Goal: Information Seeking & Learning: Learn about a topic

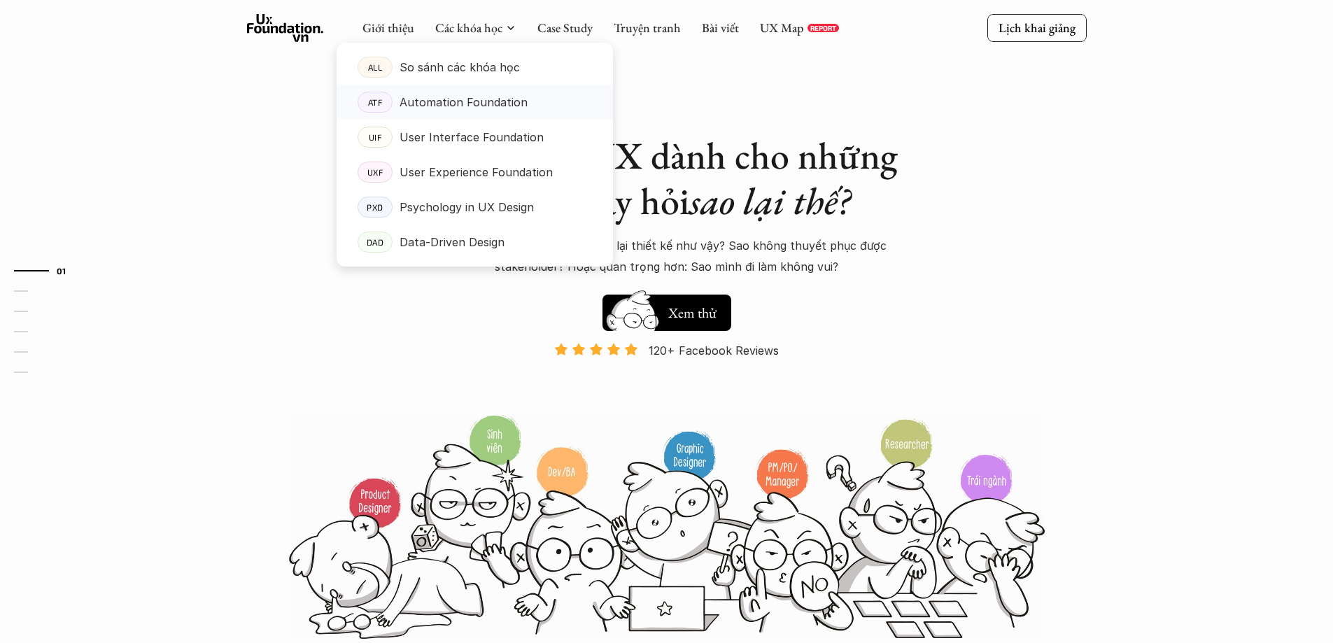
click at [518, 106] on p "Automation Foundation" at bounding box center [464, 102] width 128 height 21
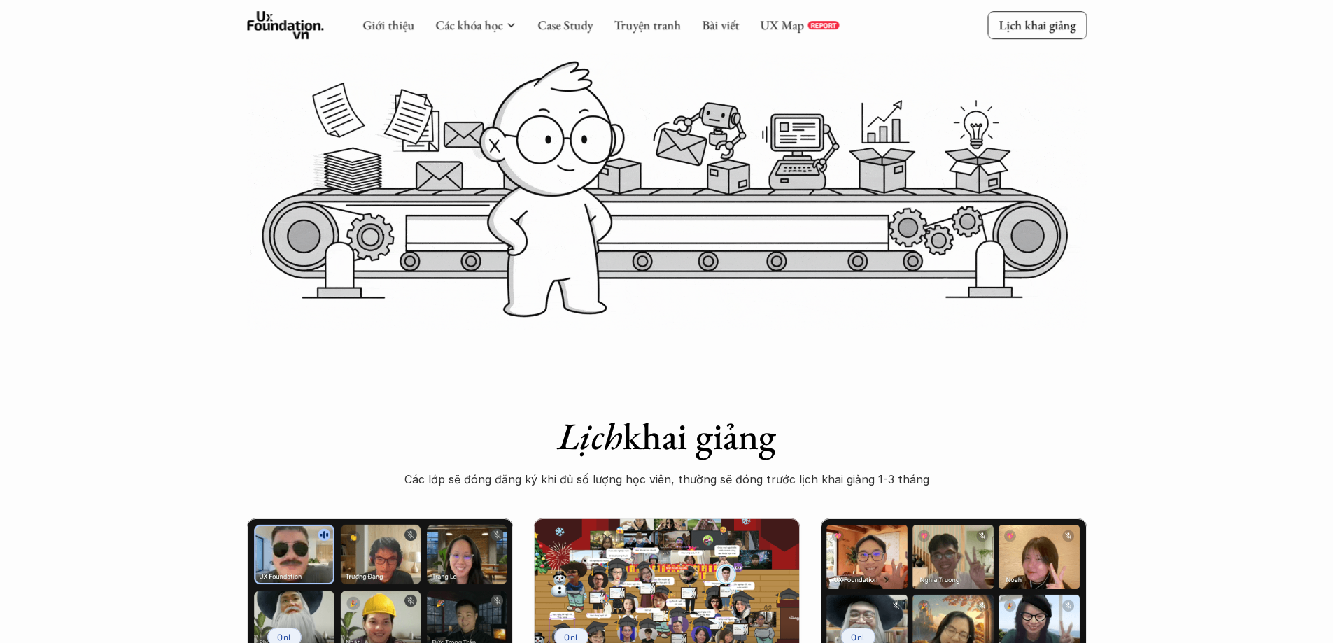
scroll to position [210, 0]
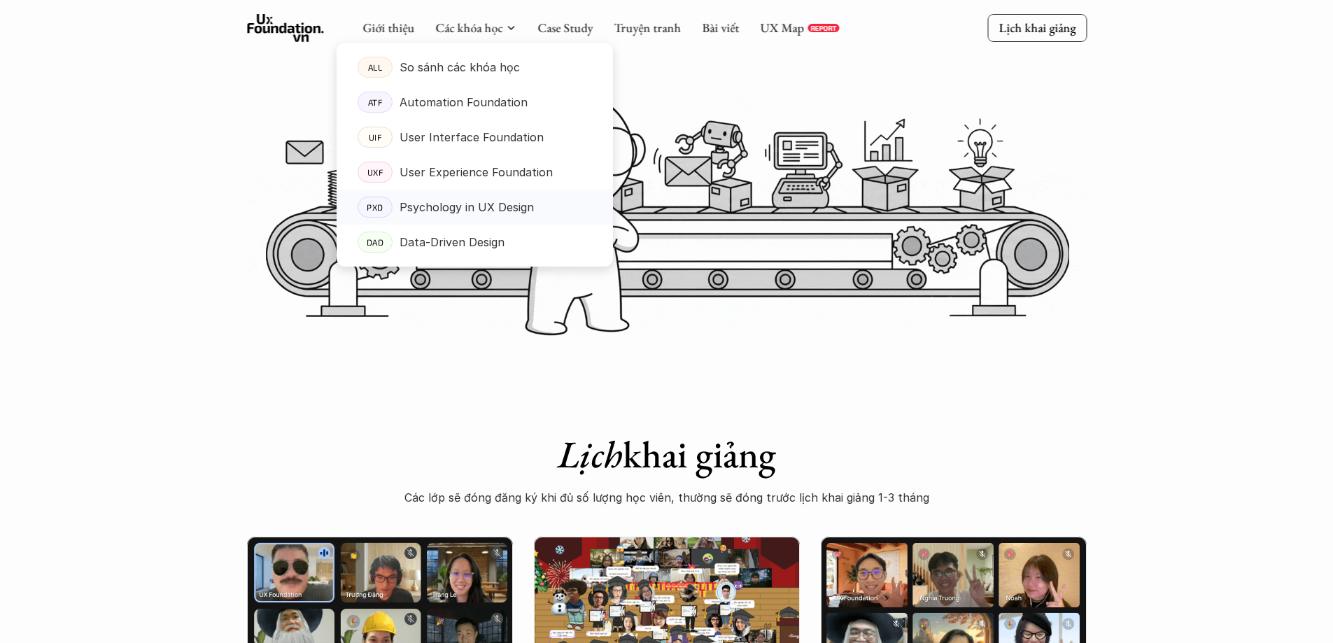
click at [475, 207] on p "Psychology in UX Design" at bounding box center [467, 207] width 134 height 21
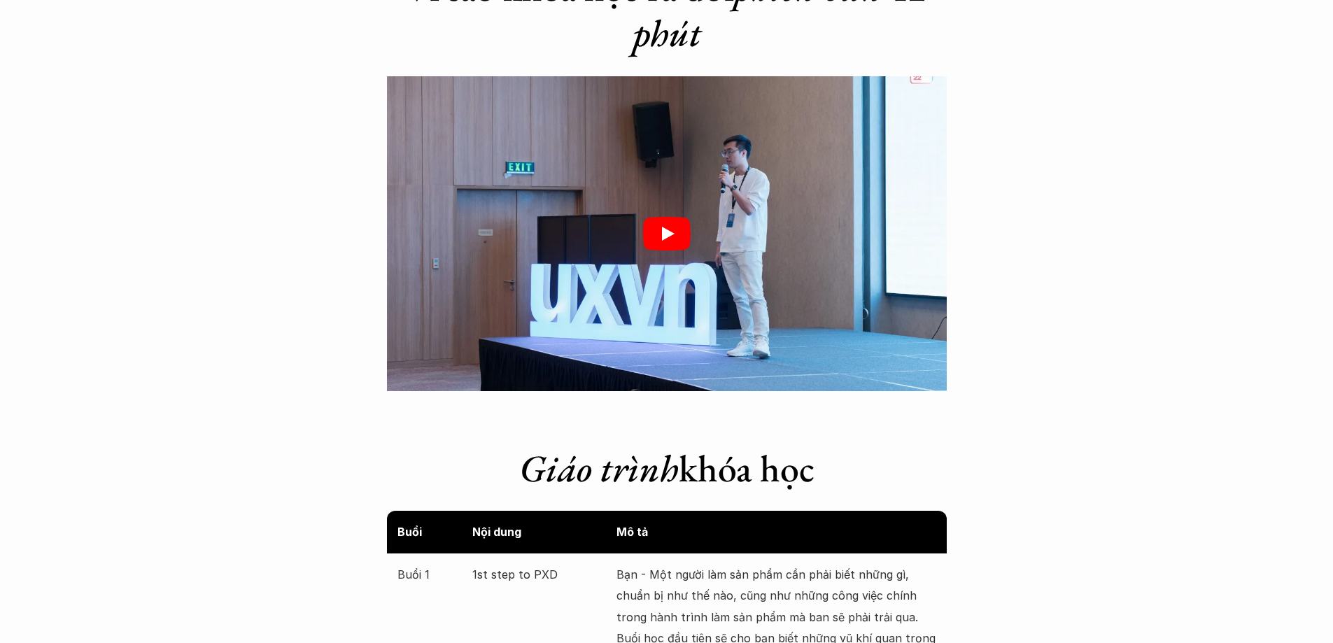
scroll to position [2170, 0]
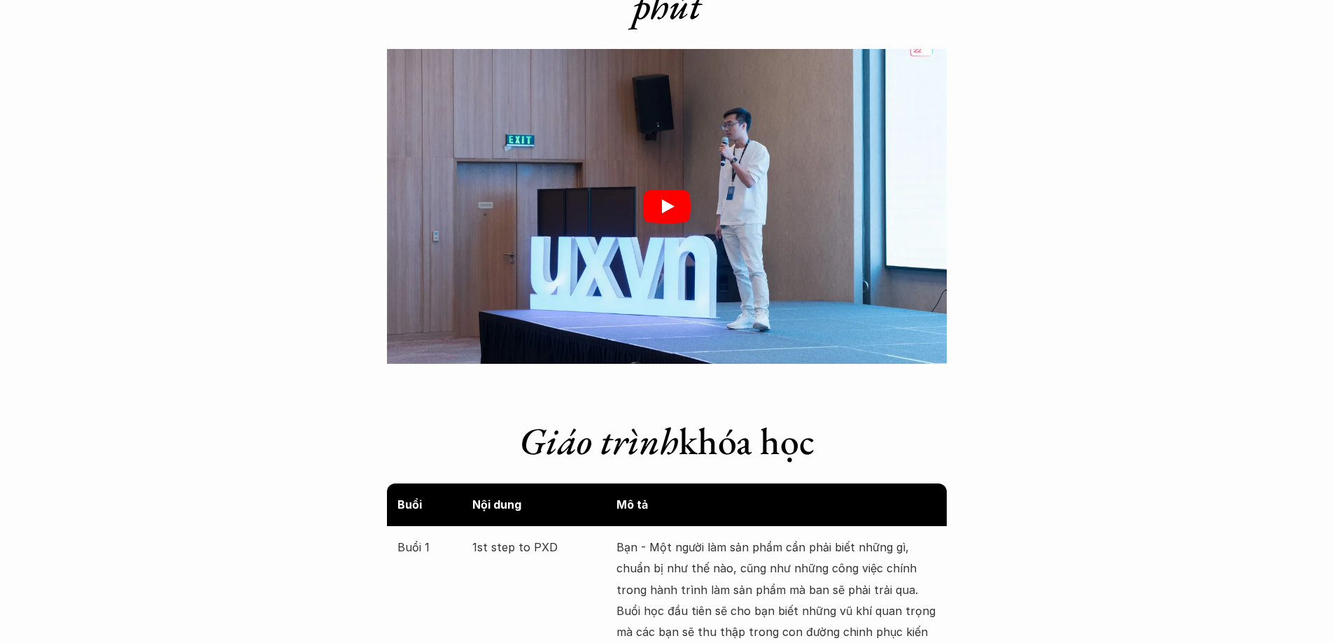
click at [813, 244] on div at bounding box center [667, 206] width 560 height 315
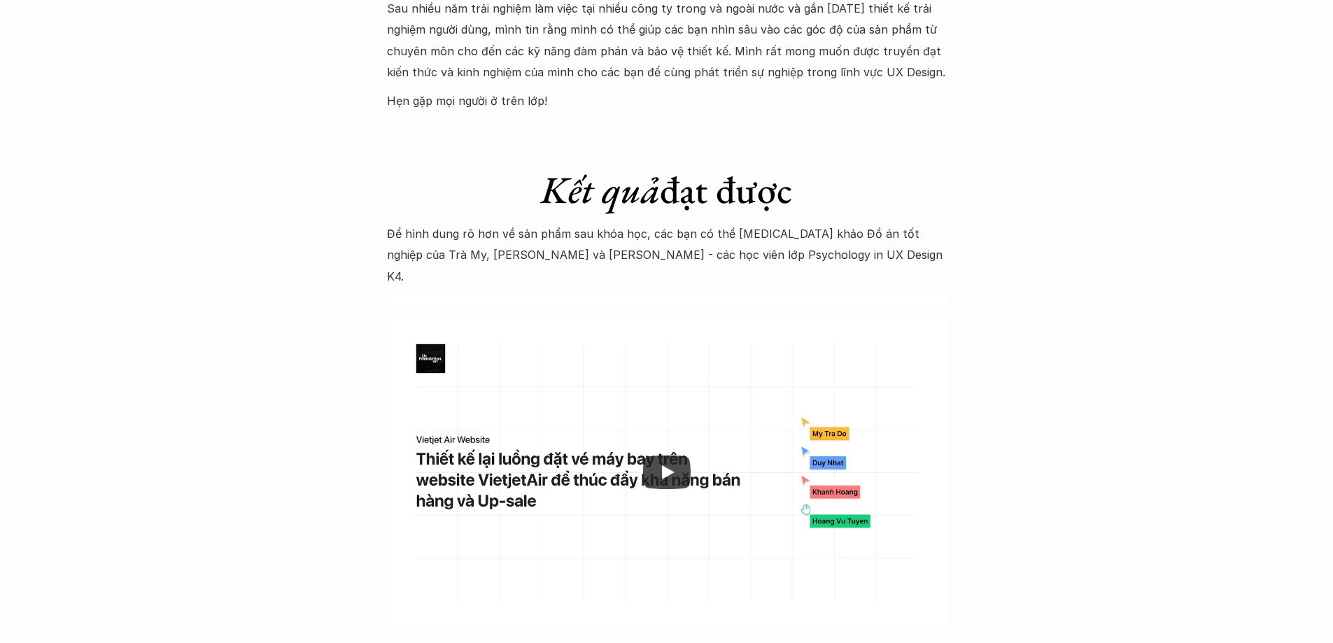
scroll to position [4200, 0]
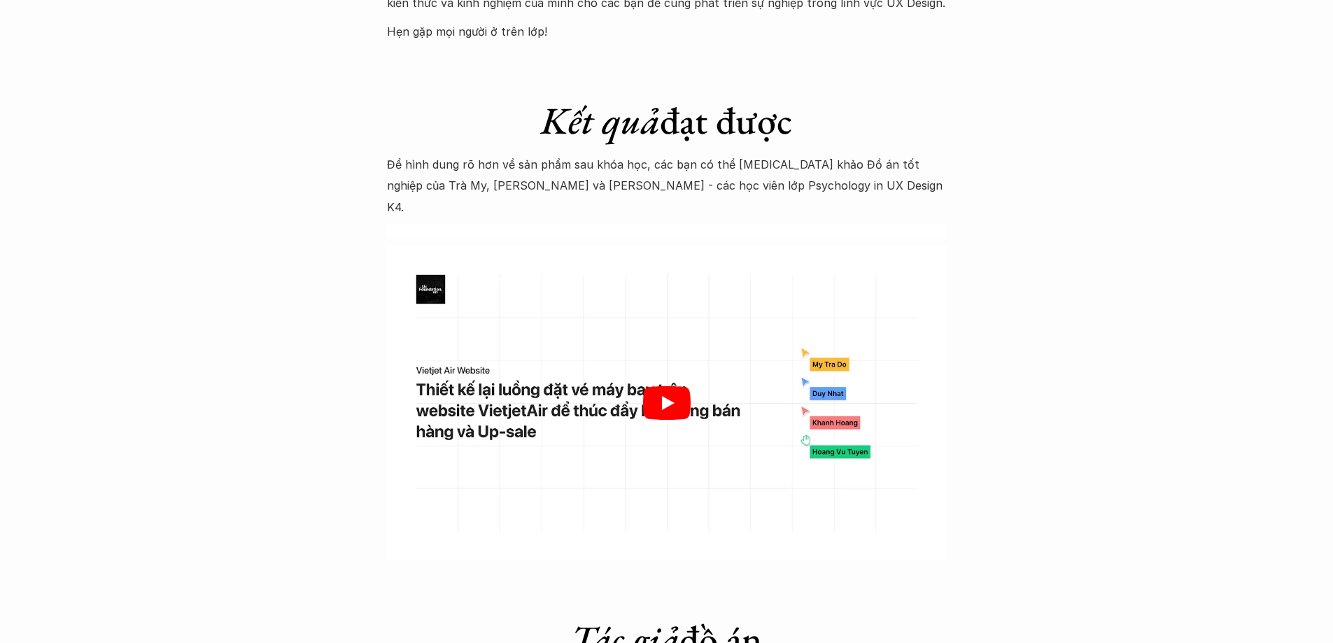
click at [824, 394] on div at bounding box center [667, 403] width 560 height 315
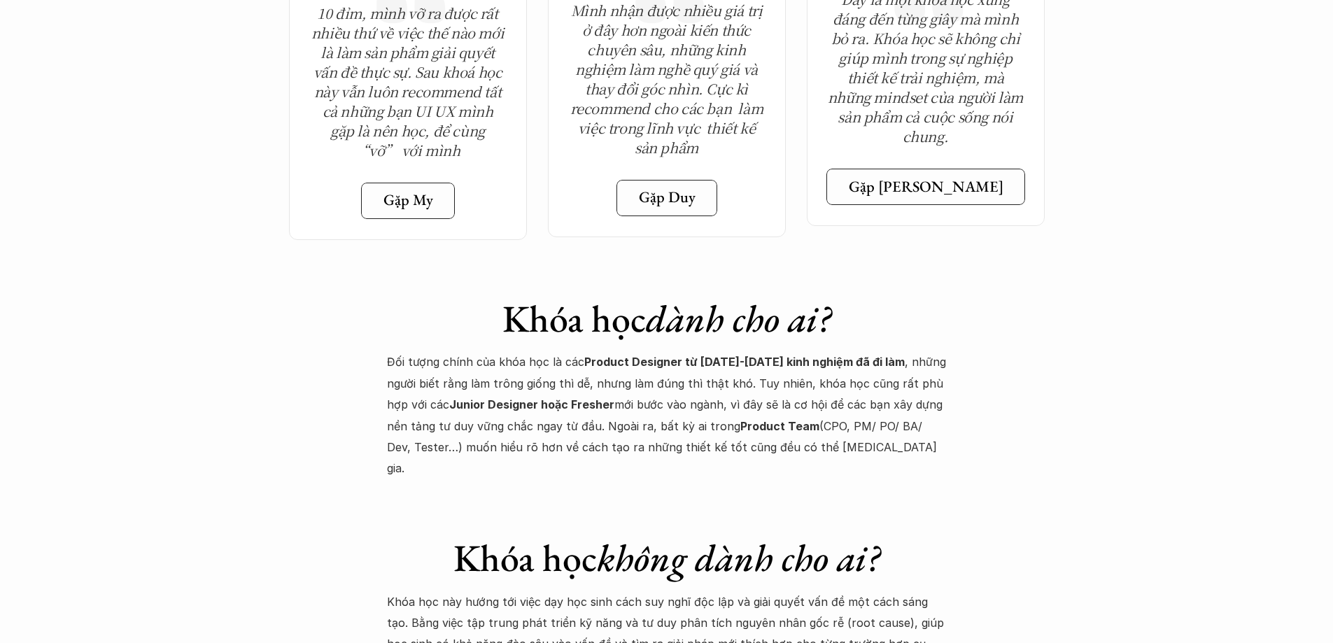
scroll to position [5179, 0]
drag, startPoint x: 423, startPoint y: 334, endPoint x: 602, endPoint y: 336, distance: 178.5
click at [522, 396] on strong "Junior Designer hoặc Fresher" at bounding box center [531, 403] width 165 height 14
click at [864, 350] on p "Đối tượng chính của khóa học là các Product Designer từ [DATE]-[DATE] kinh nghi…" at bounding box center [667, 413] width 560 height 127
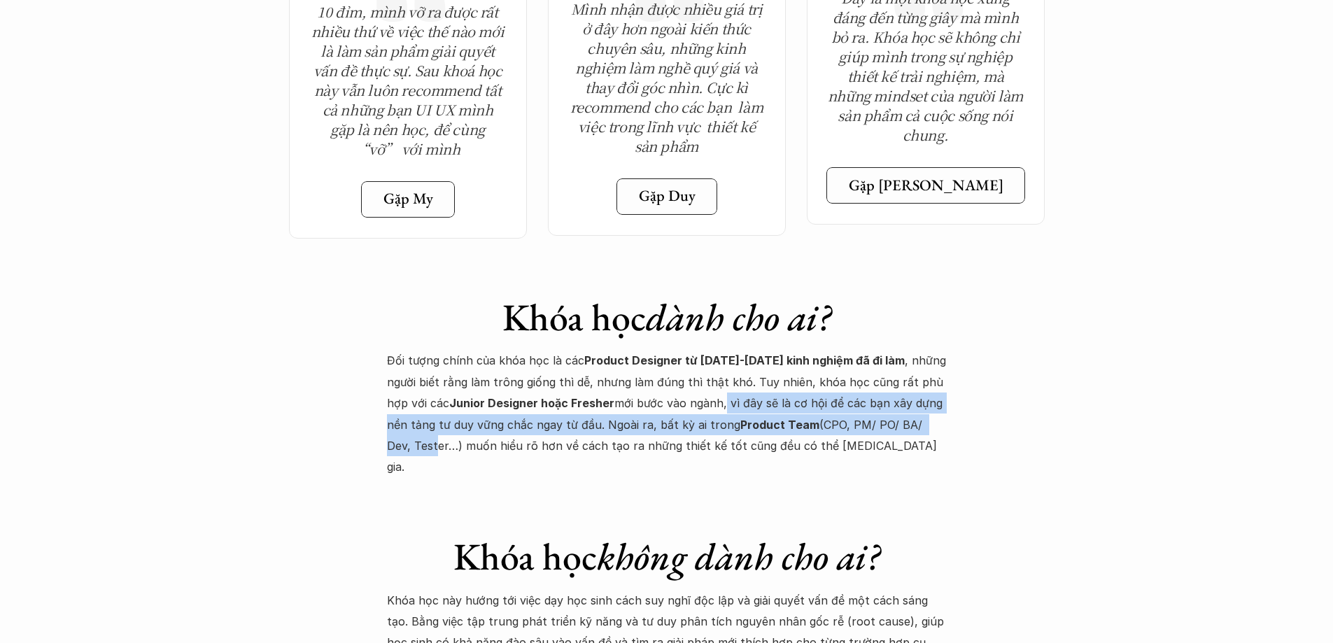
drag, startPoint x: 682, startPoint y: 335, endPoint x: 910, endPoint y: 346, distance: 228.5
click at [910, 350] on p "Đối tượng chính của khóa học là các Product Designer từ [DATE]-[DATE] kinh nghi…" at bounding box center [667, 413] width 560 height 127
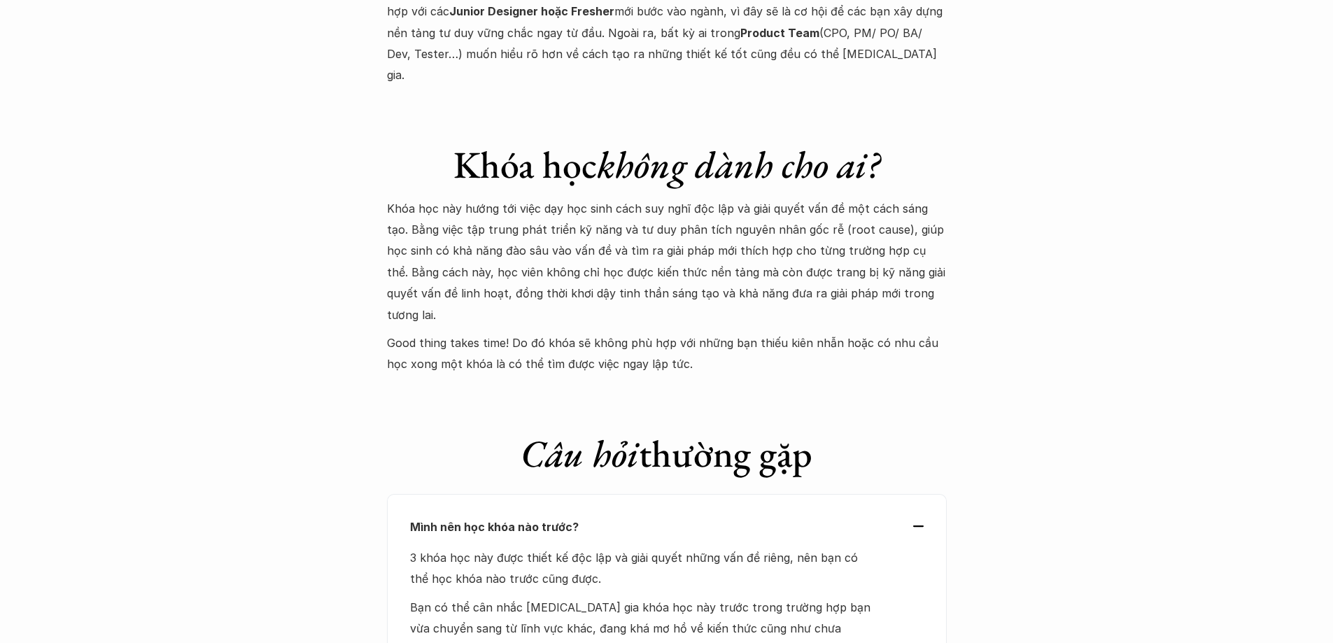
scroll to position [5599, 0]
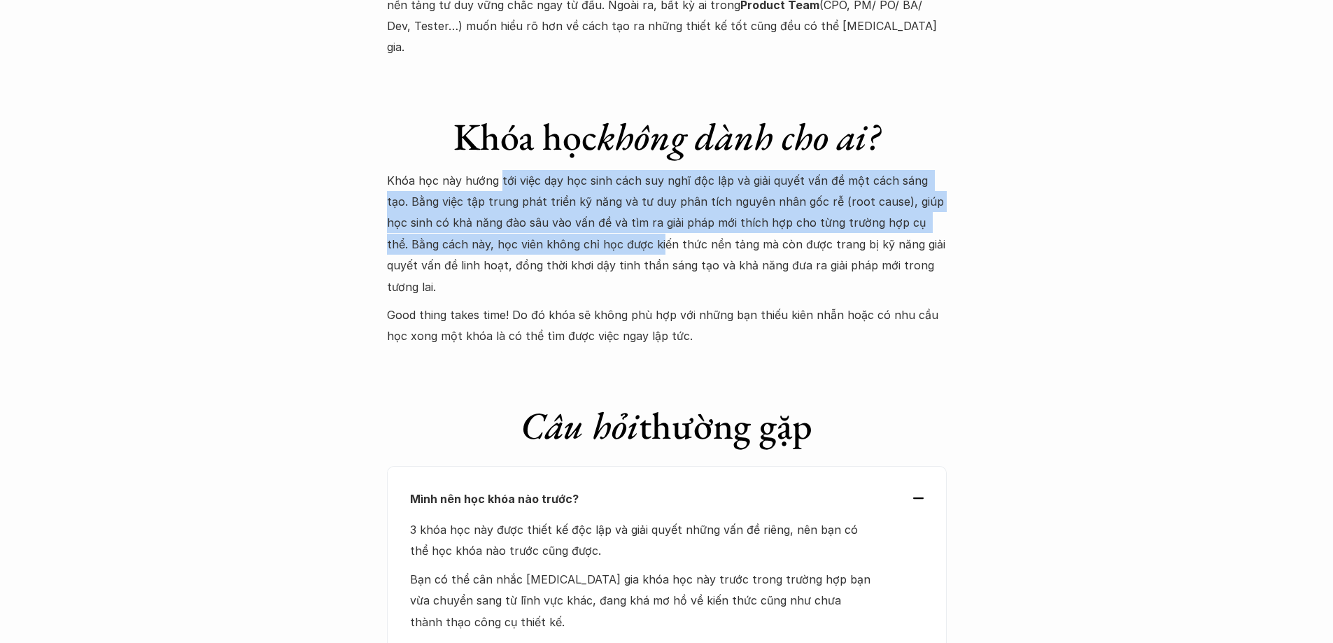
drag, startPoint x: 528, startPoint y: 97, endPoint x: 576, endPoint y: 155, distance: 75.5
click at [576, 170] on p "Khóa học này hướng tới việc dạy học sinh cách suy nghĩ độc lập và giải quyết vấ…" at bounding box center [667, 233] width 560 height 127
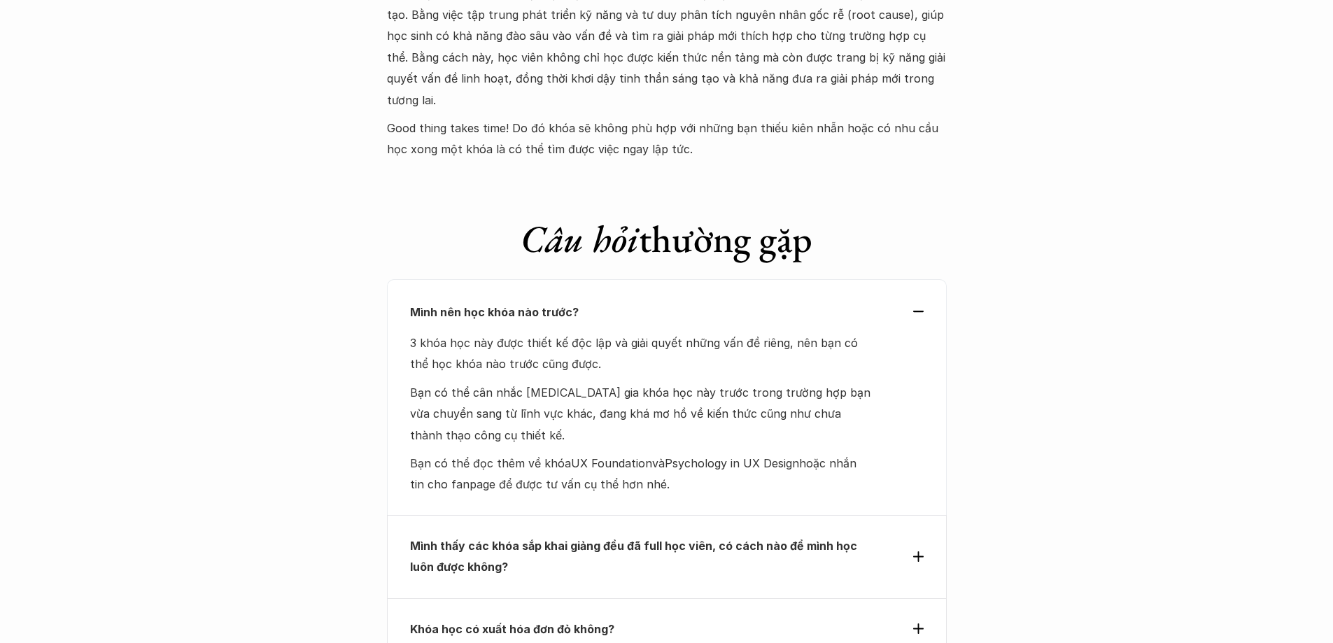
scroll to position [5809, 0]
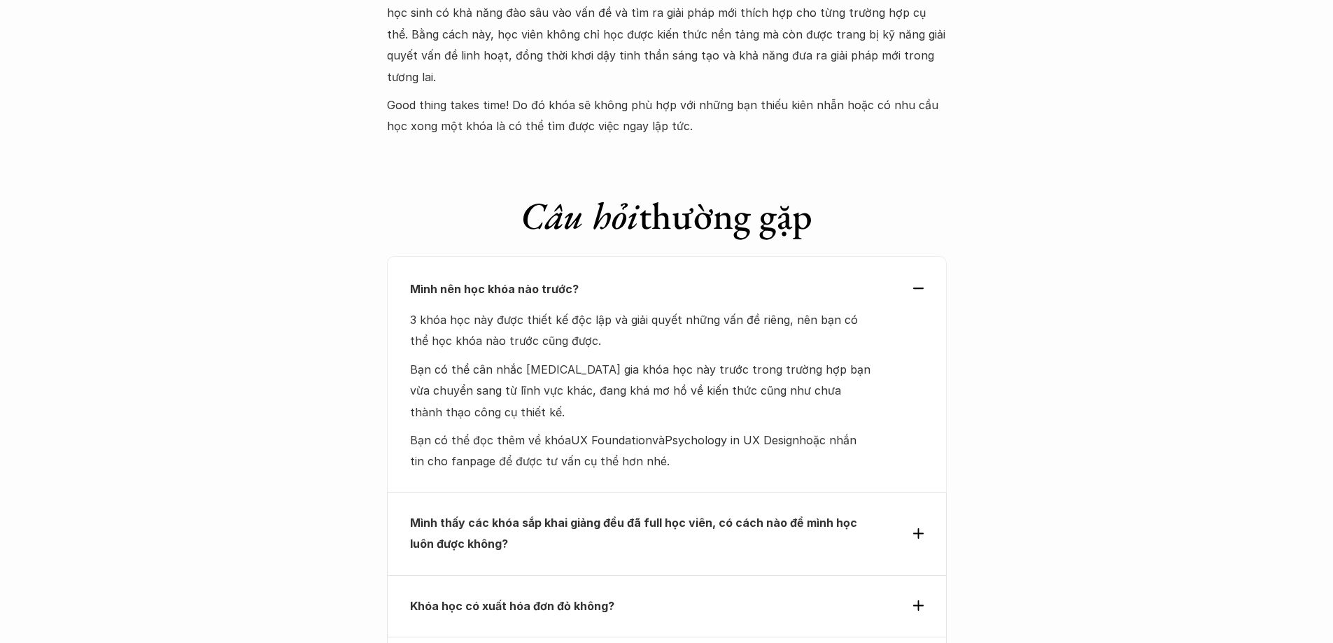
click at [911, 279] on div "Mình nên học khóa nào trước?" at bounding box center [667, 289] width 514 height 21
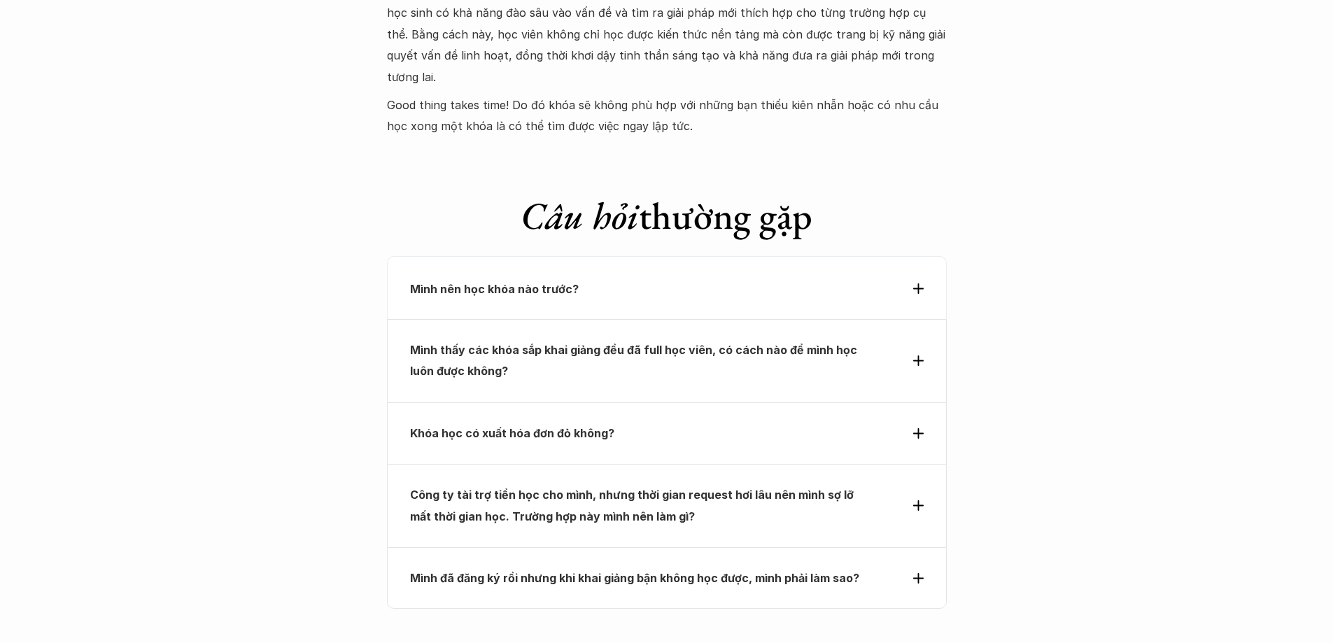
click at [919, 283] on icon at bounding box center [918, 288] width 10 height 10
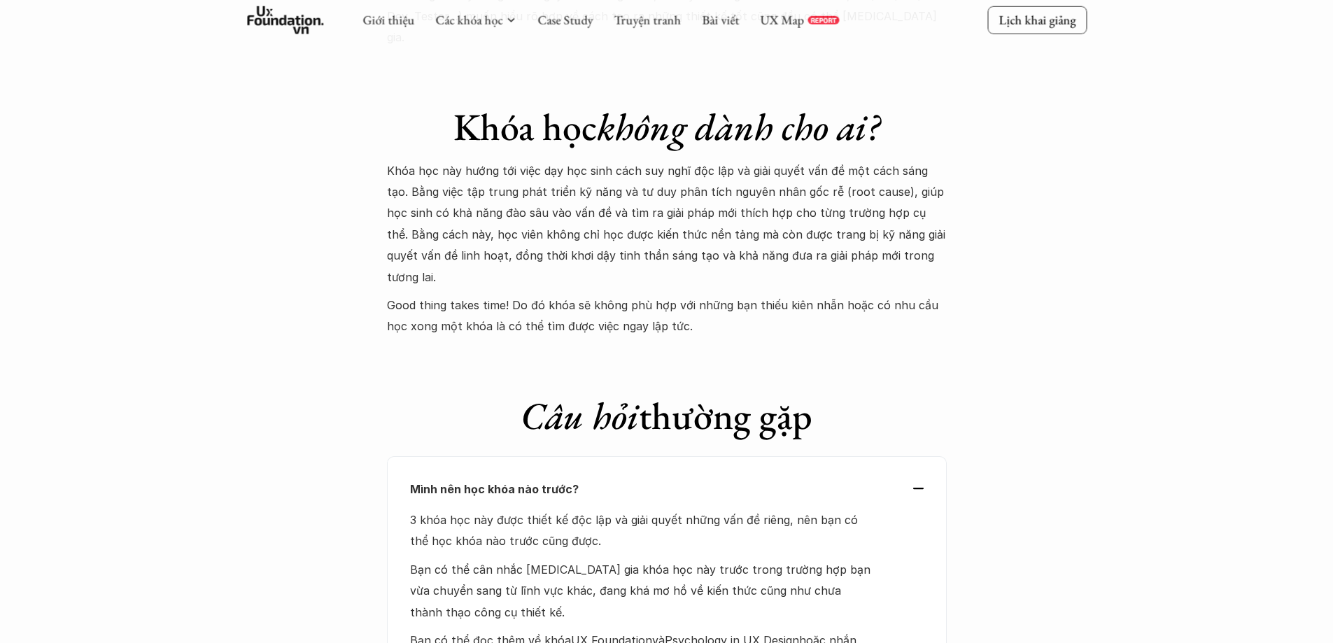
scroll to position [5529, 0]
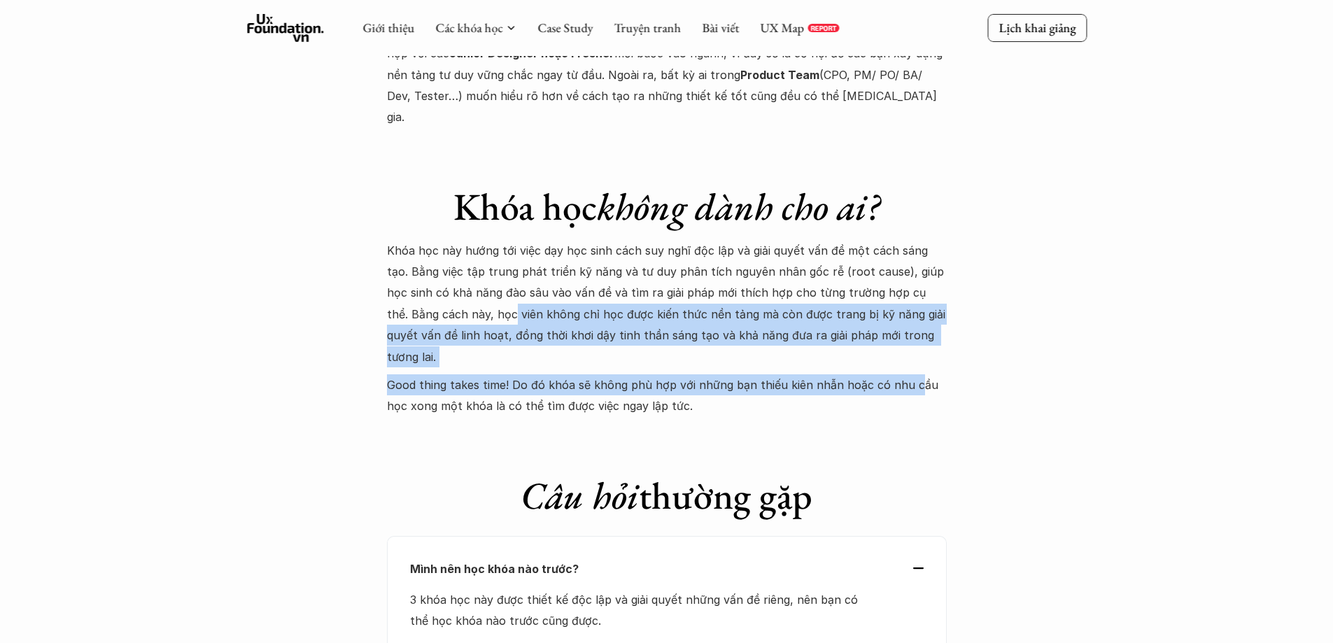
drag, startPoint x: 430, startPoint y: 218, endPoint x: 909, endPoint y: 259, distance: 479.8
click at [909, 259] on div "Khóa học này hướng tới việc dạy học sinh cách suy nghĩ độc lập và giải quyết vấ…" at bounding box center [667, 328] width 560 height 177
